Goal: Task Accomplishment & Management: Manage account settings

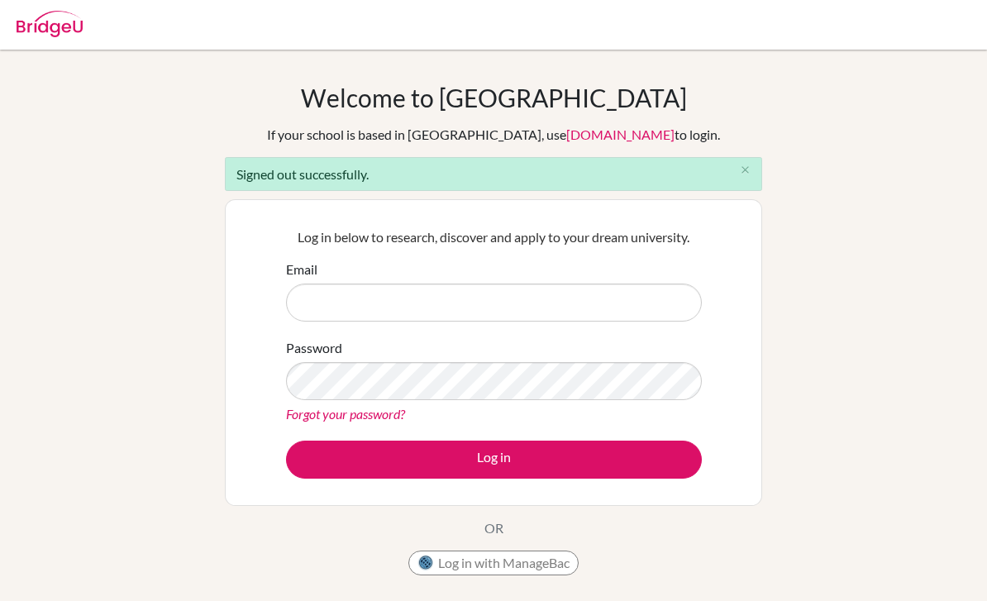
scroll to position [150, 0]
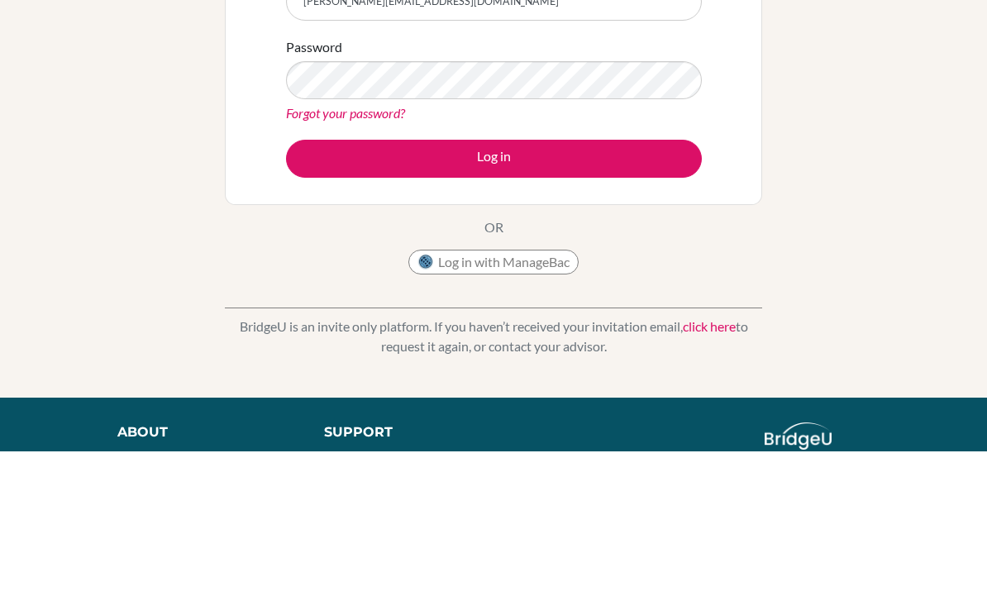
type input "[PERSON_NAME][EMAIL_ADDRESS][DOMAIN_NAME]"
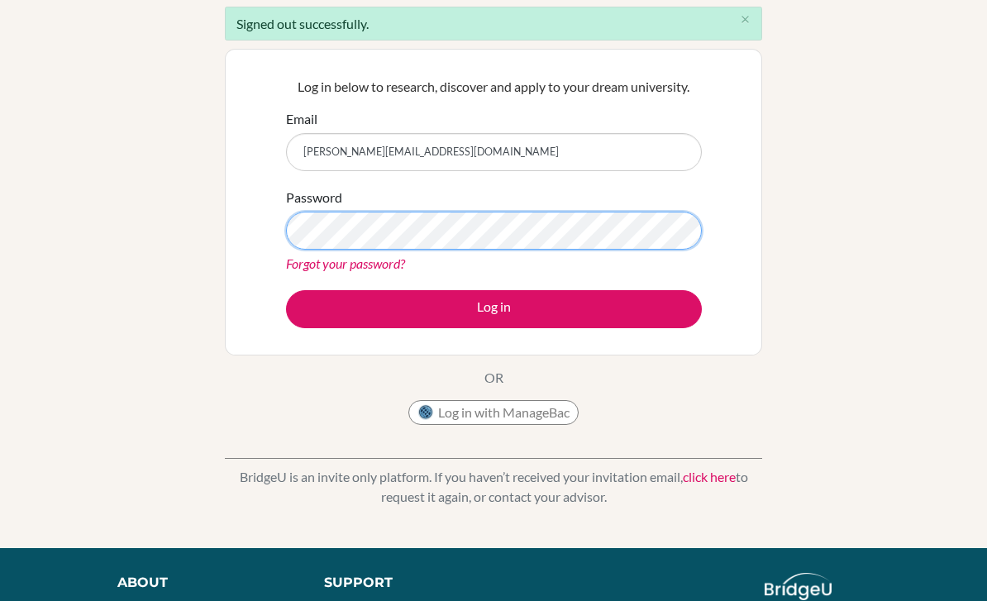
scroll to position [150, 0]
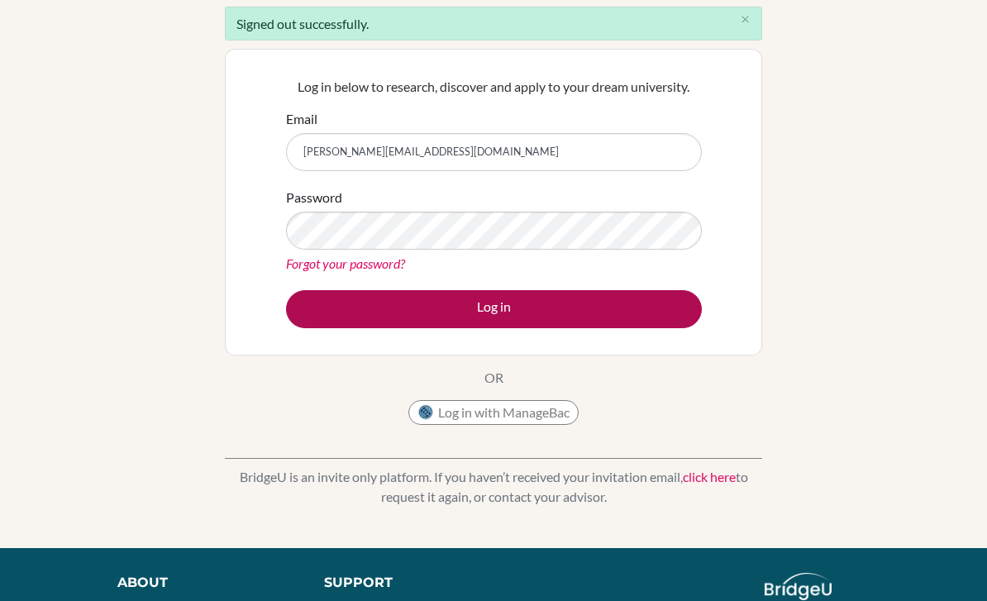
click at [417, 326] on button "Log in" at bounding box center [494, 310] width 416 height 38
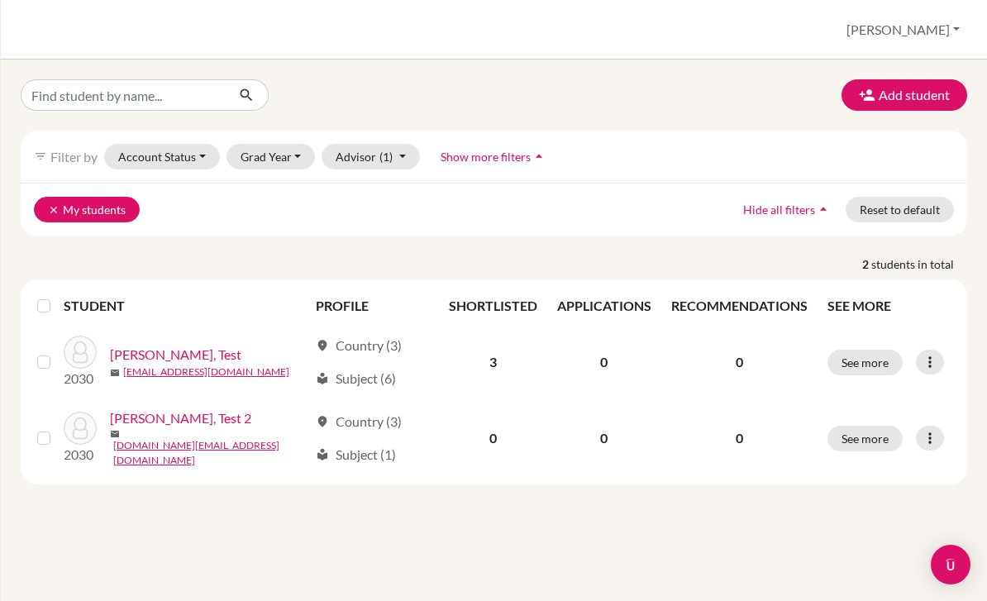
click at [50, 210] on icon "clear" at bounding box center [54, 210] width 12 height 12
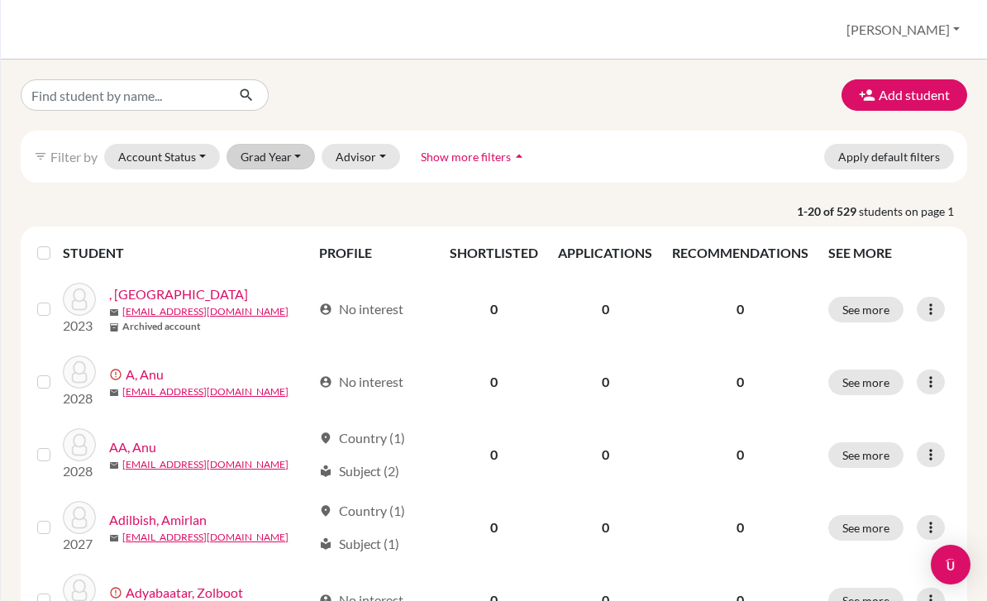
click at [269, 157] on button "Grad Year" at bounding box center [270, 157] width 89 height 26
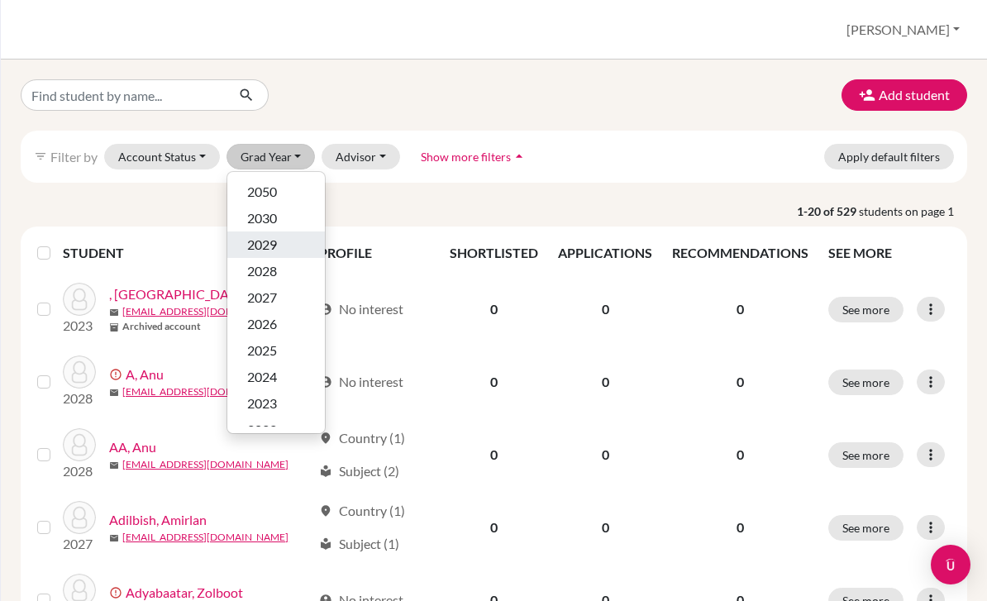
click at [263, 248] on span "2029" at bounding box center [262, 245] width 30 height 20
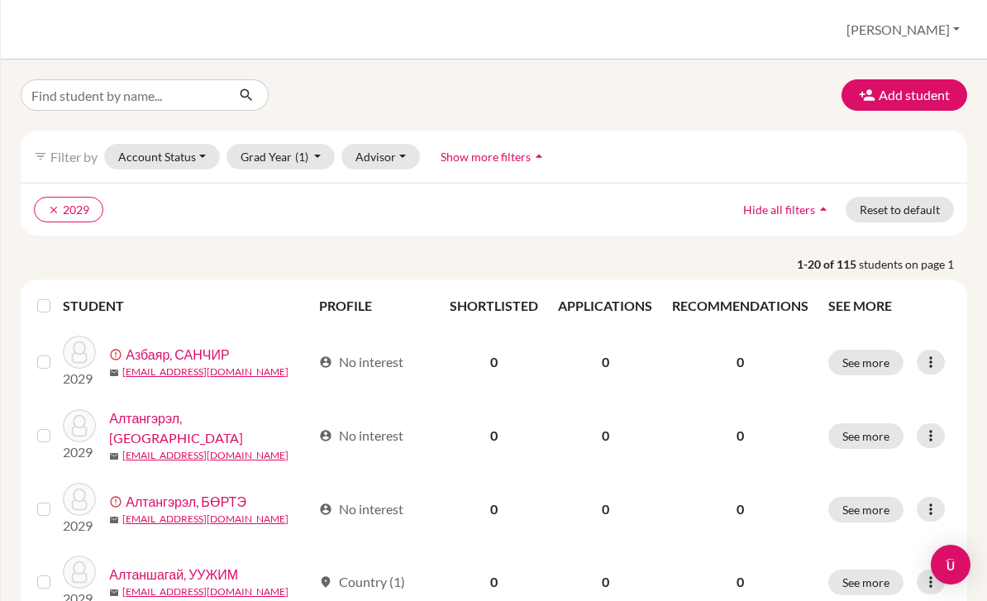
click at [940, 31] on button "[PERSON_NAME]" at bounding box center [903, 29] width 128 height 31
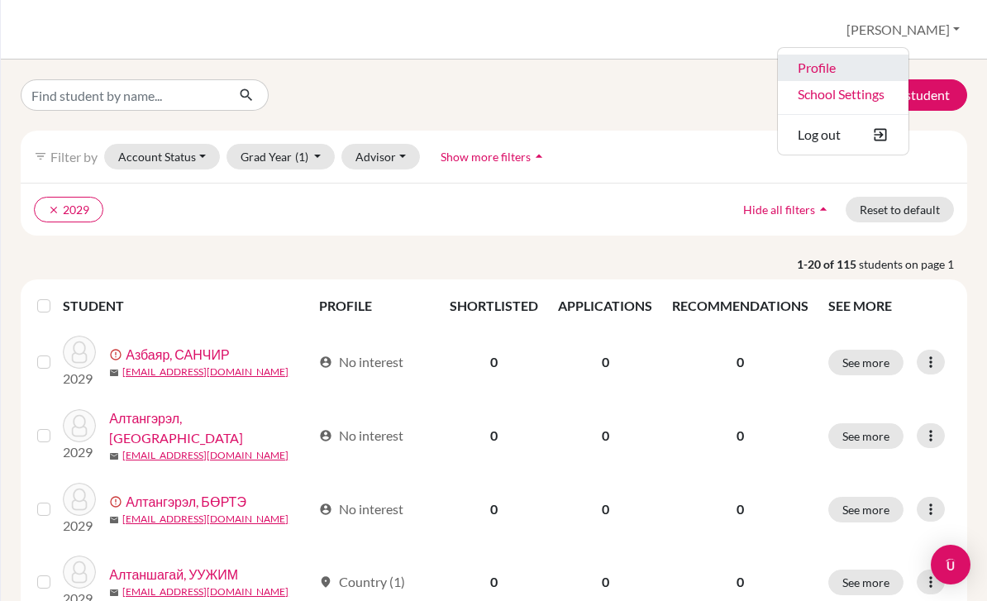
click at [897, 72] on link "Profile" at bounding box center [843, 68] width 131 height 26
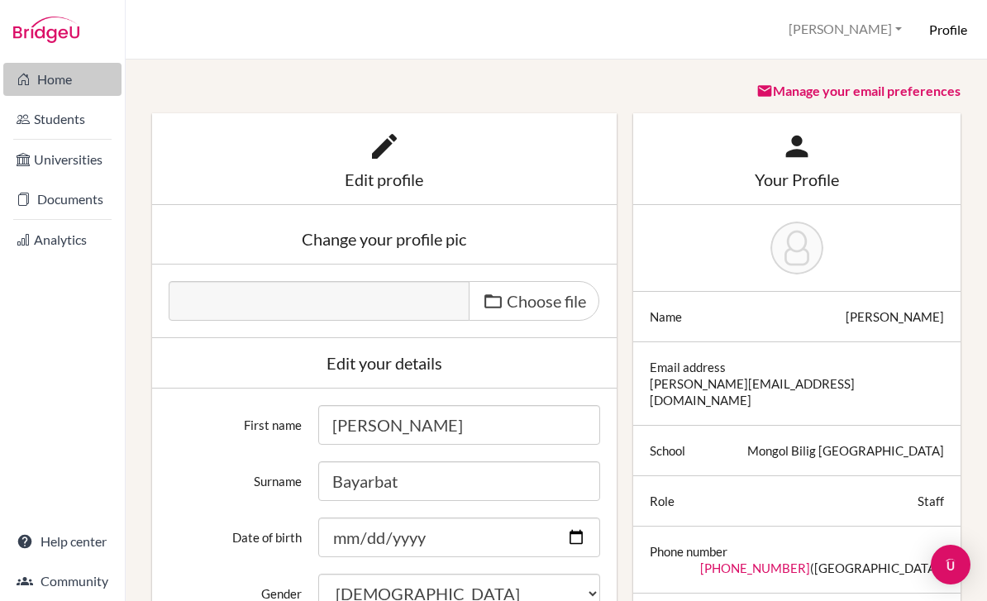
click at [50, 73] on link "Home" at bounding box center [62, 79] width 118 height 33
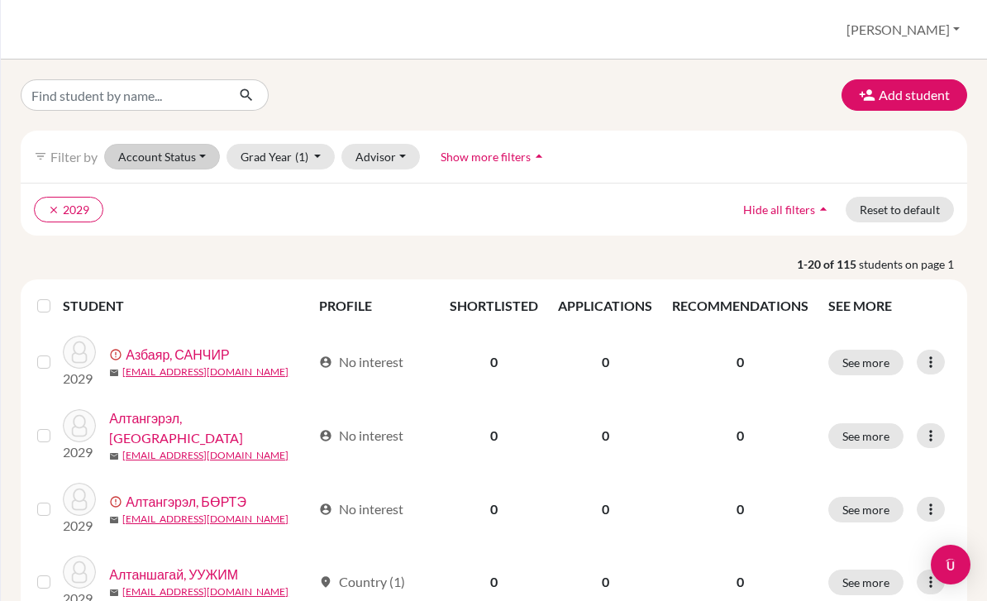
click at [141, 152] on button "Account Status" at bounding box center [162, 157] width 116 height 26
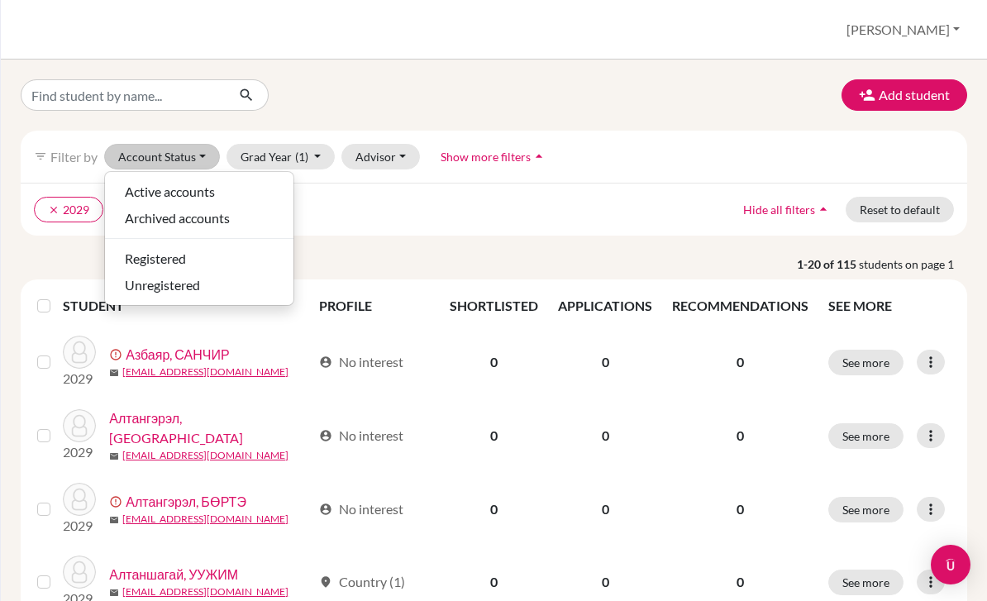
click at [129, 149] on button "Account Status" at bounding box center [162, 157] width 116 height 26
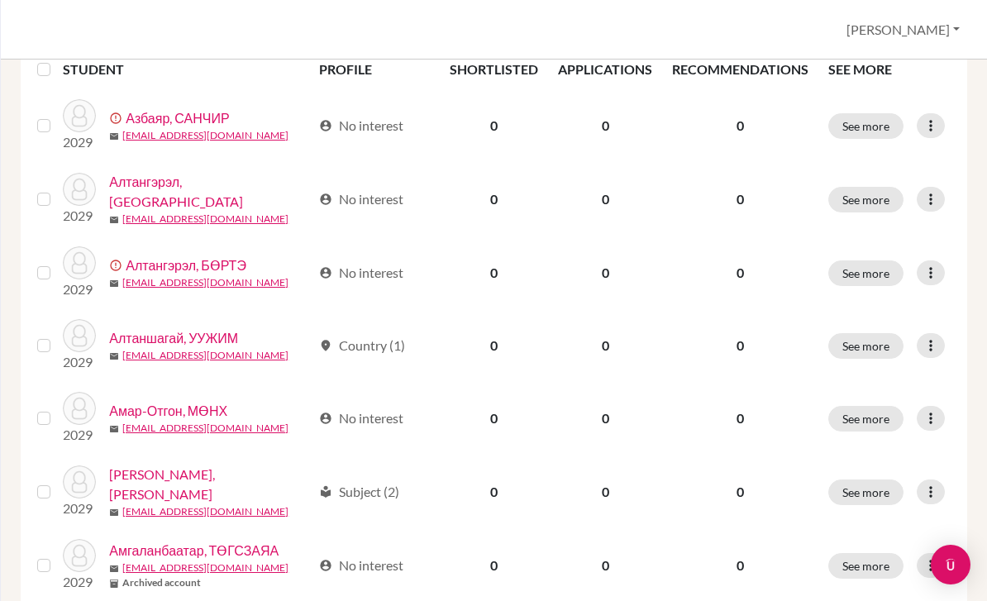
scroll to position [237, 0]
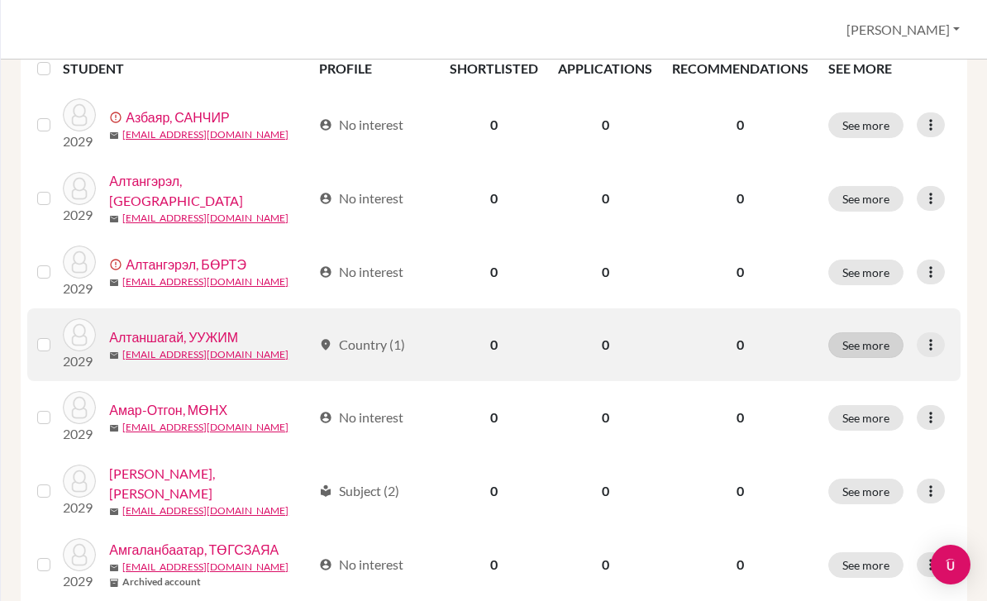
click at [898, 352] on button "See more" at bounding box center [865, 345] width 75 height 26
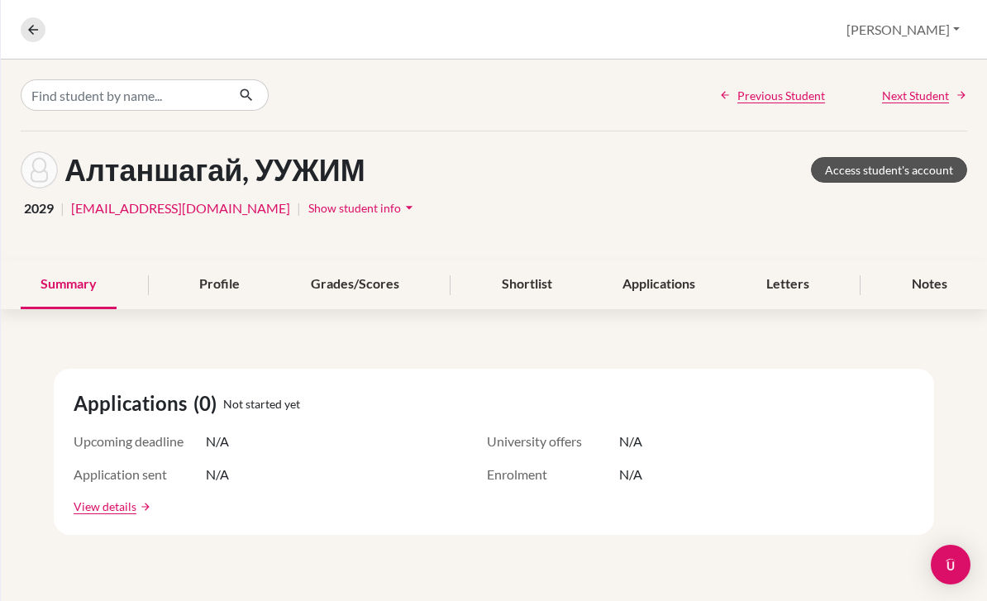
click at [917, 157] on link "Access student's account" at bounding box center [889, 170] width 156 height 26
click at [34, 31] on icon at bounding box center [33, 29] width 15 height 15
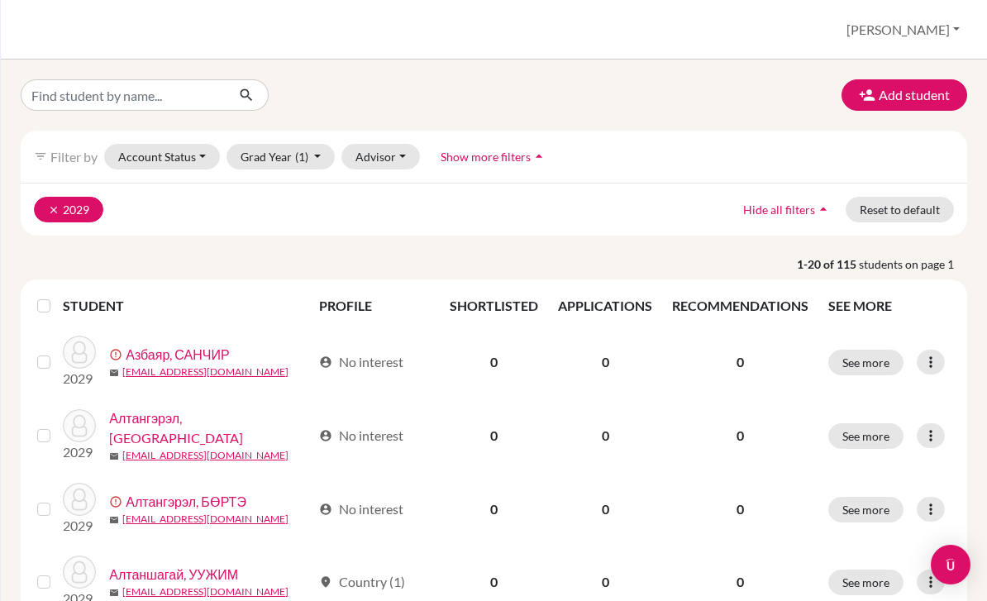
click at [39, 214] on button "clear 2029" at bounding box center [68, 210] width 69 height 26
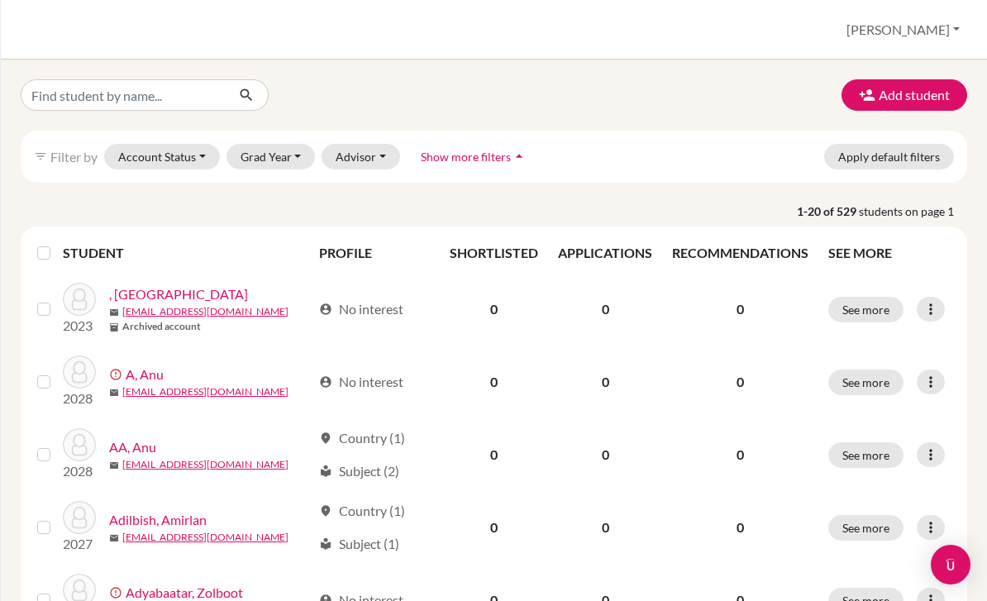
click at [938, 33] on button "[PERSON_NAME]" at bounding box center [903, 29] width 128 height 31
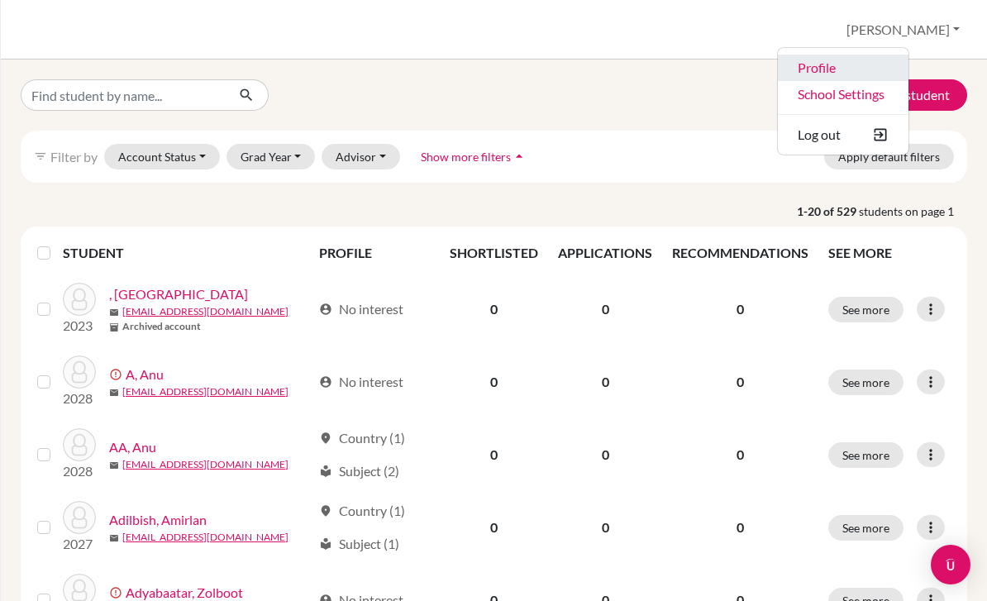
click at [908, 74] on link "Profile" at bounding box center [843, 68] width 131 height 26
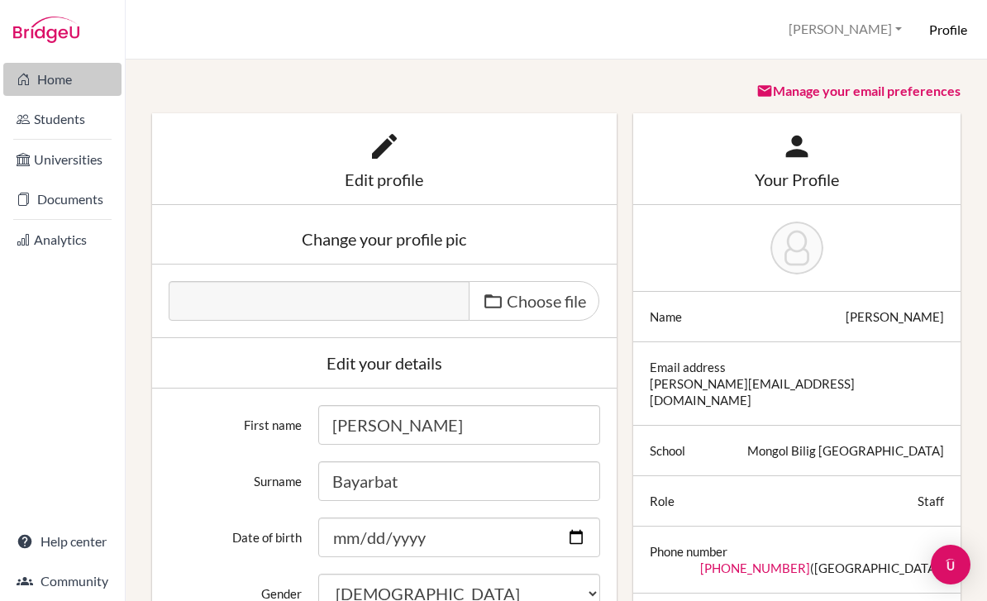
click at [45, 78] on link "Home" at bounding box center [62, 79] width 118 height 33
